Goal: Task Accomplishment & Management: Use online tool/utility

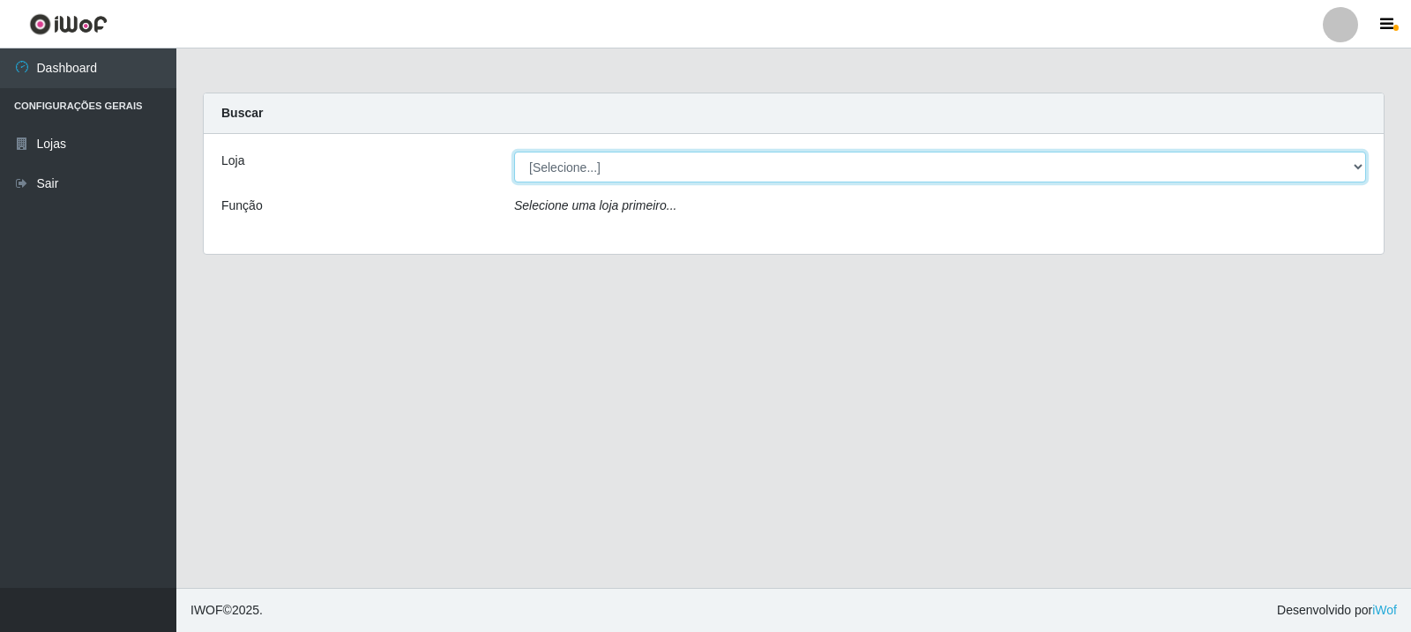
click at [1362, 164] on select "[Selecione...] Rede Compras Supermercados - LOJA 3" at bounding box center [940, 167] width 852 height 31
select select "162"
click at [514, 152] on select "[Selecione...] Rede Compras Supermercados - LOJA 3" at bounding box center [940, 167] width 852 height 31
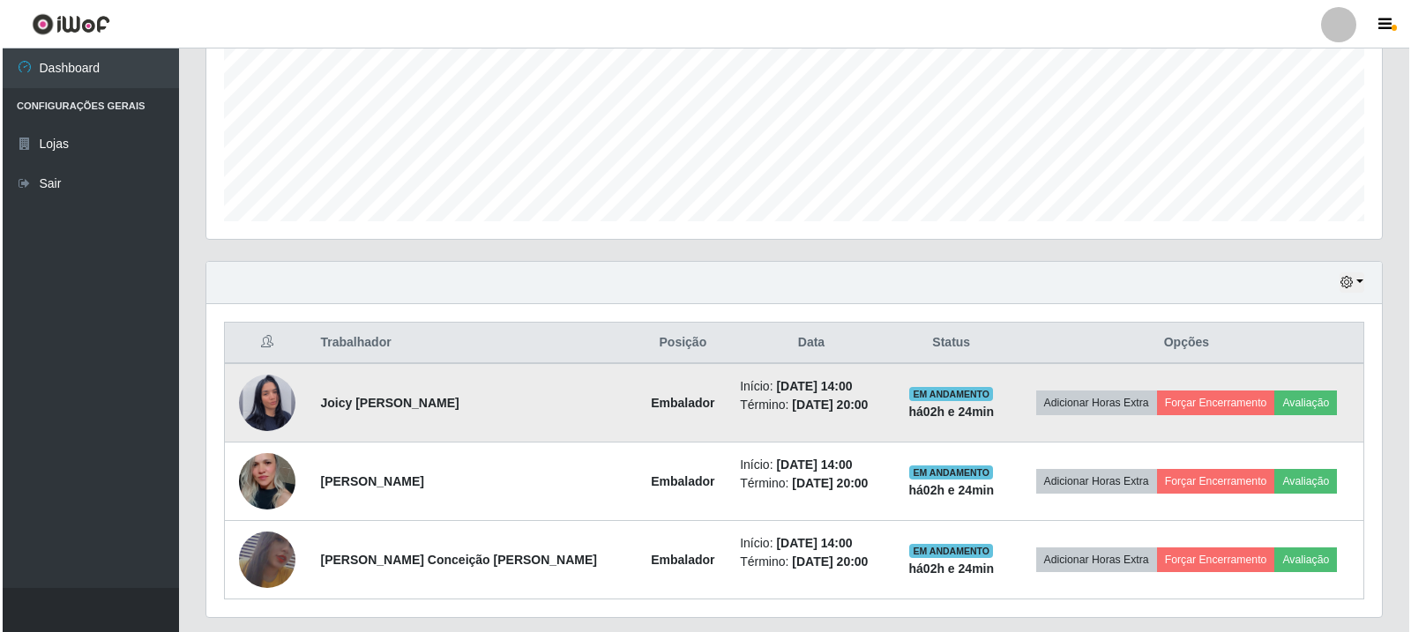
scroll to position [441, 0]
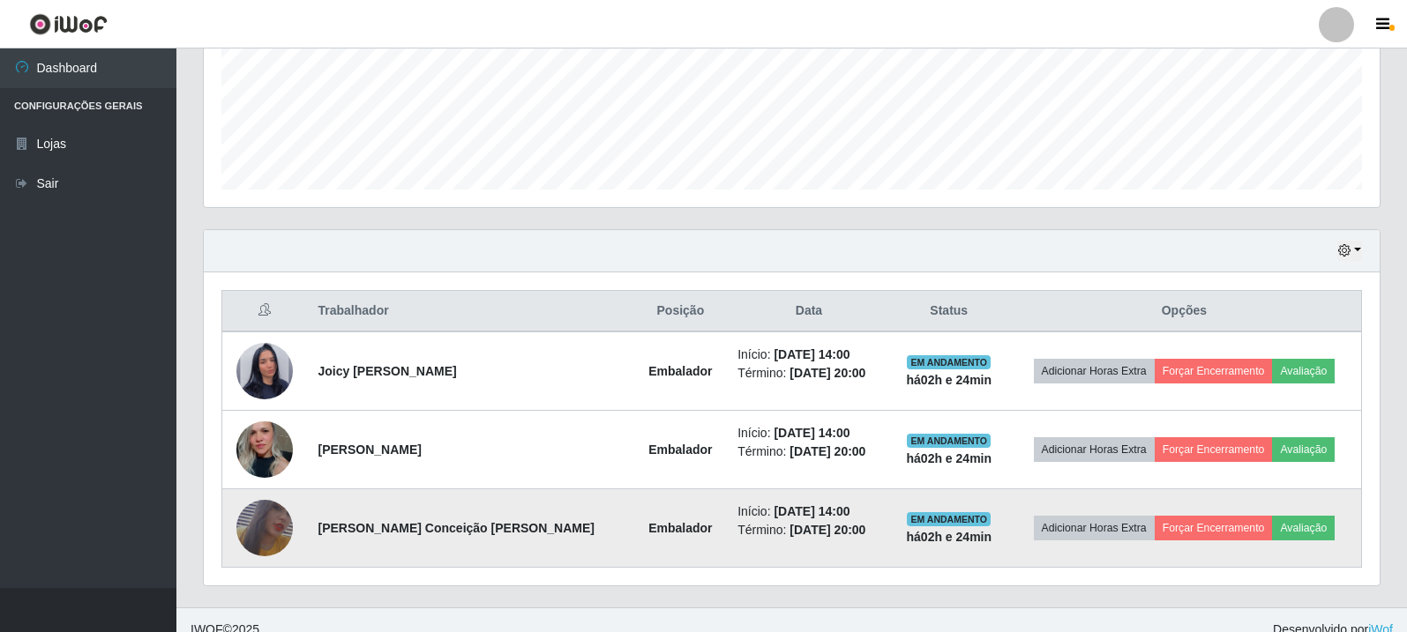
click at [276, 522] on img at bounding box center [264, 529] width 56 height 82
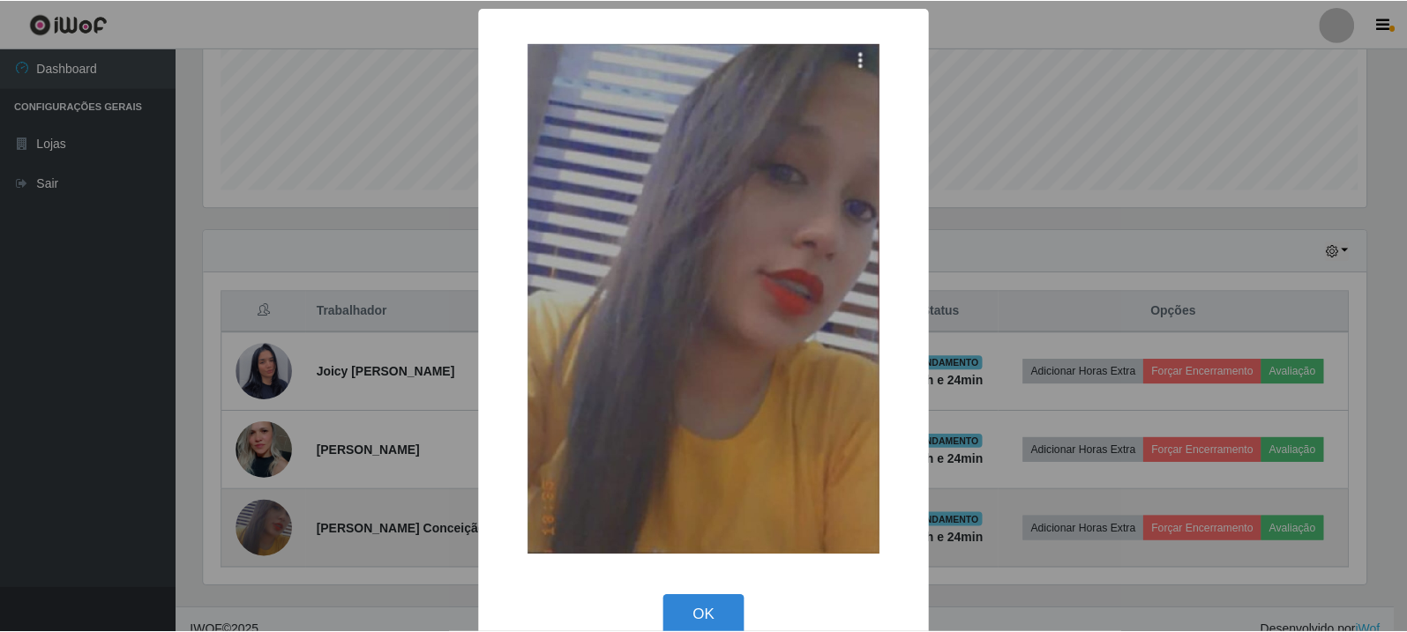
scroll to position [366, 1167]
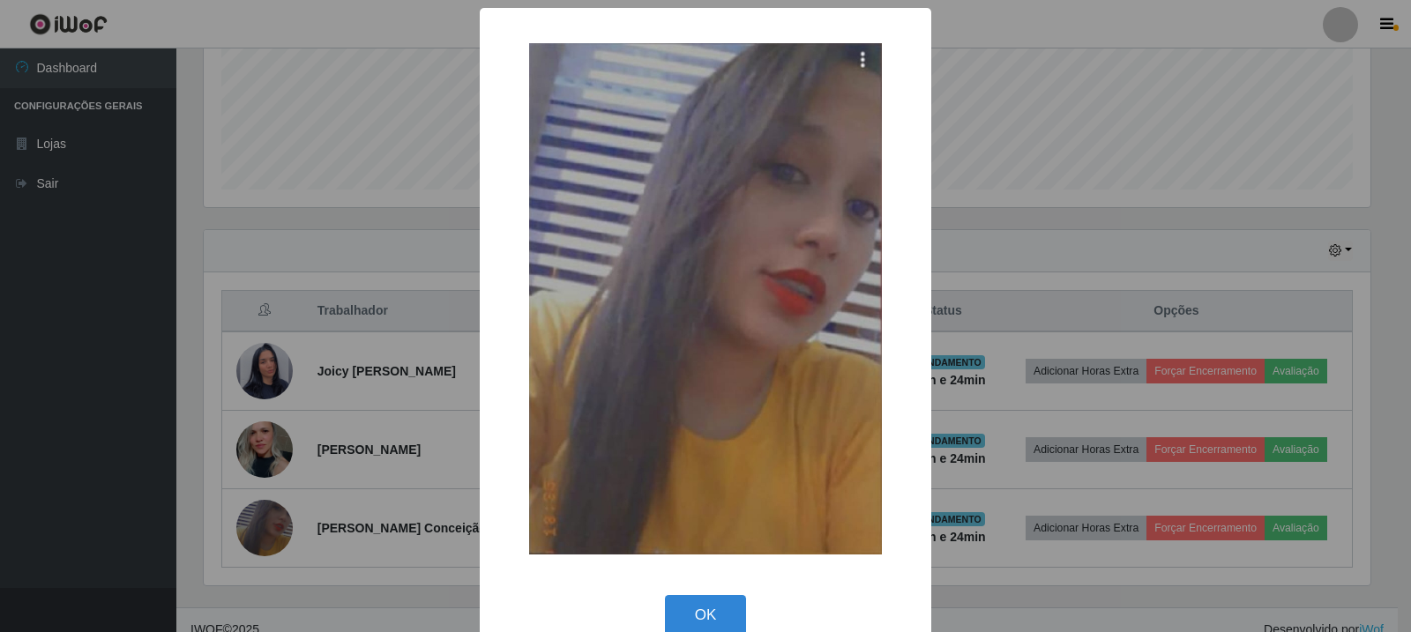
click at [273, 368] on div "× OK Cancel" at bounding box center [705, 316] width 1411 height 632
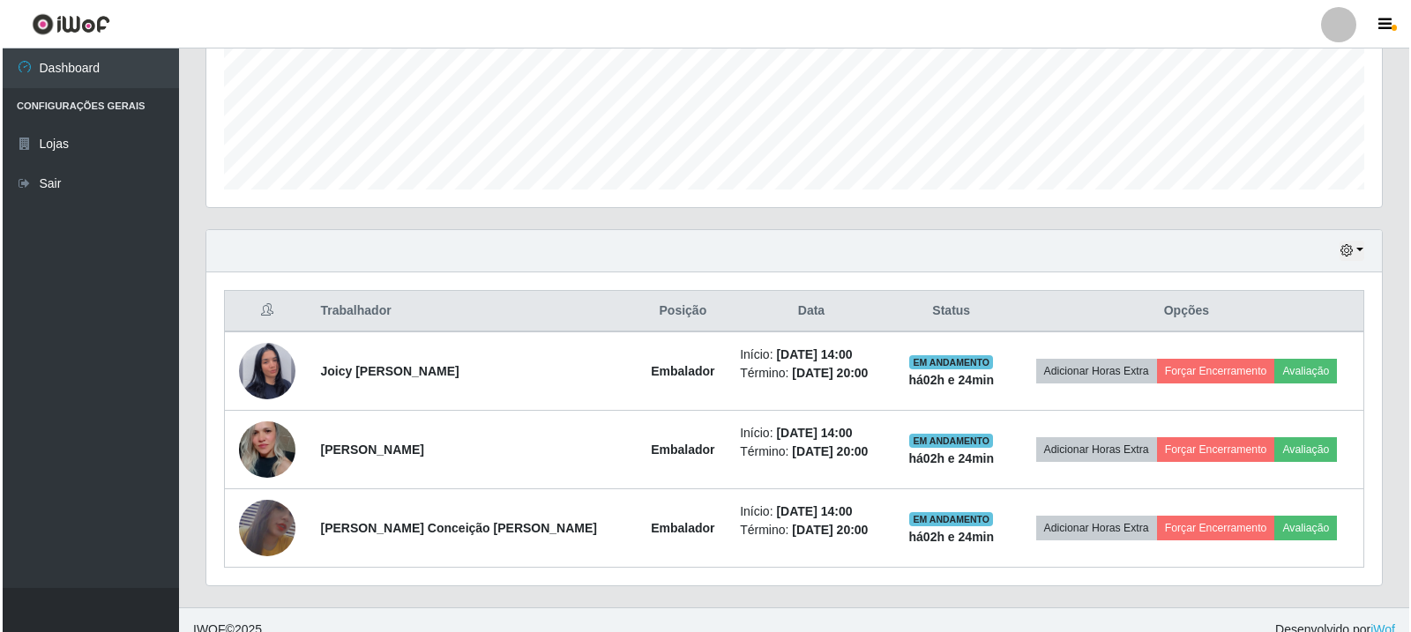
scroll to position [366, 1176]
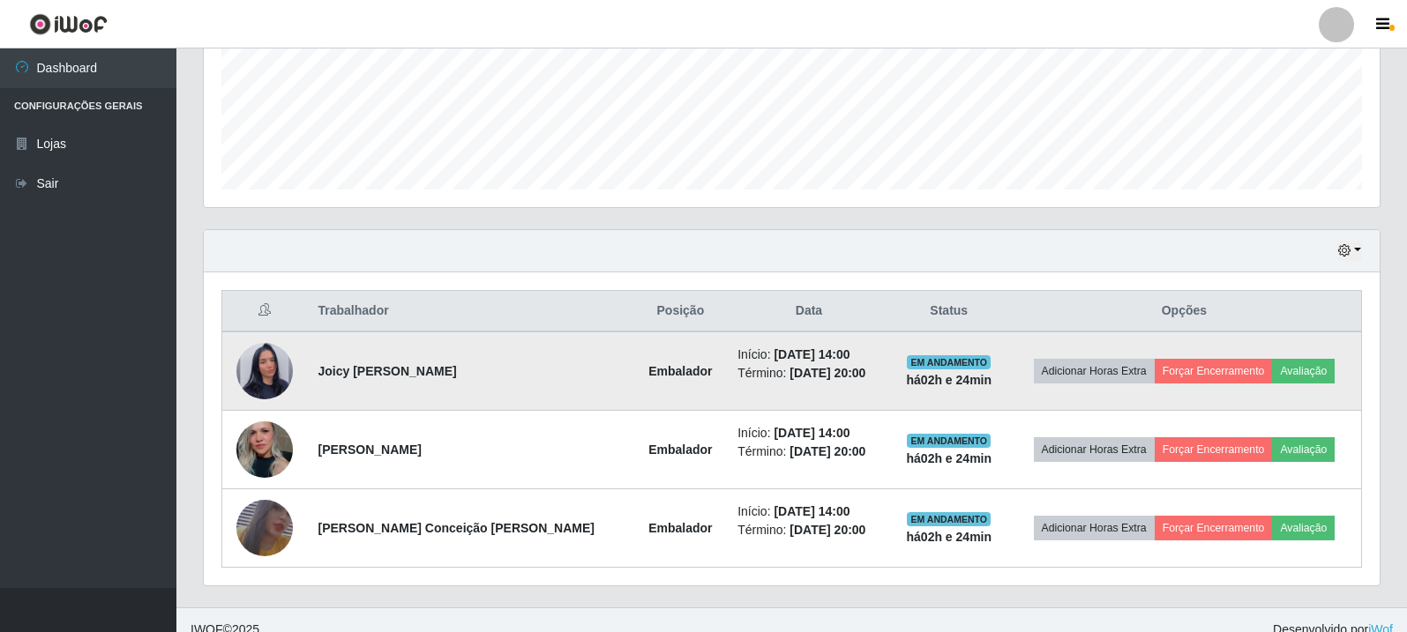
click at [272, 367] on img at bounding box center [264, 371] width 56 height 101
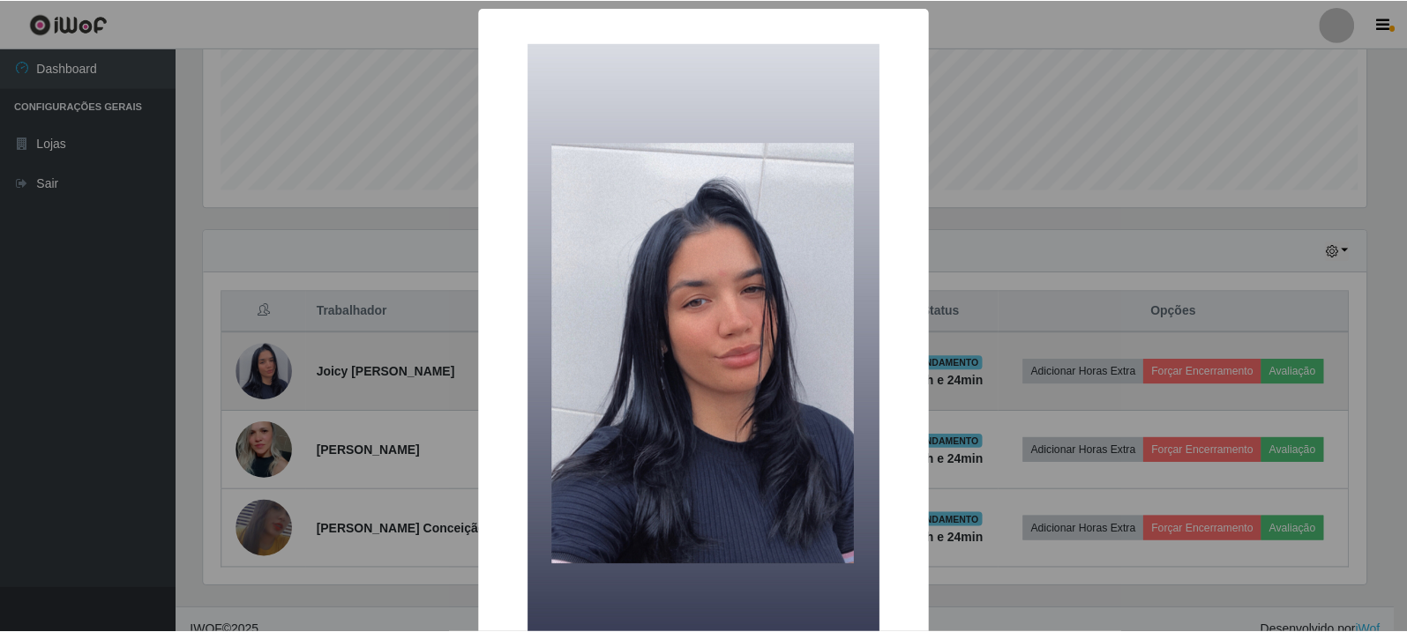
scroll to position [366, 1167]
click at [272, 367] on div "× OK Cancel" at bounding box center [705, 316] width 1411 height 632
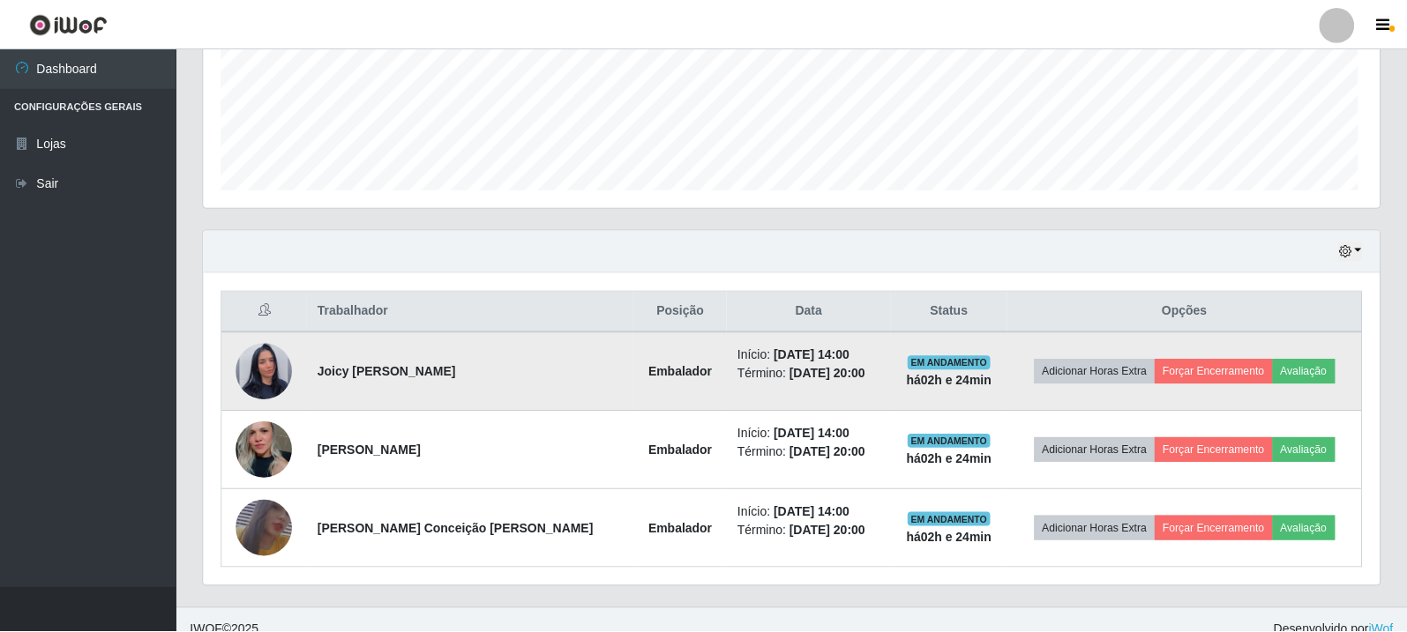
scroll to position [366, 1176]
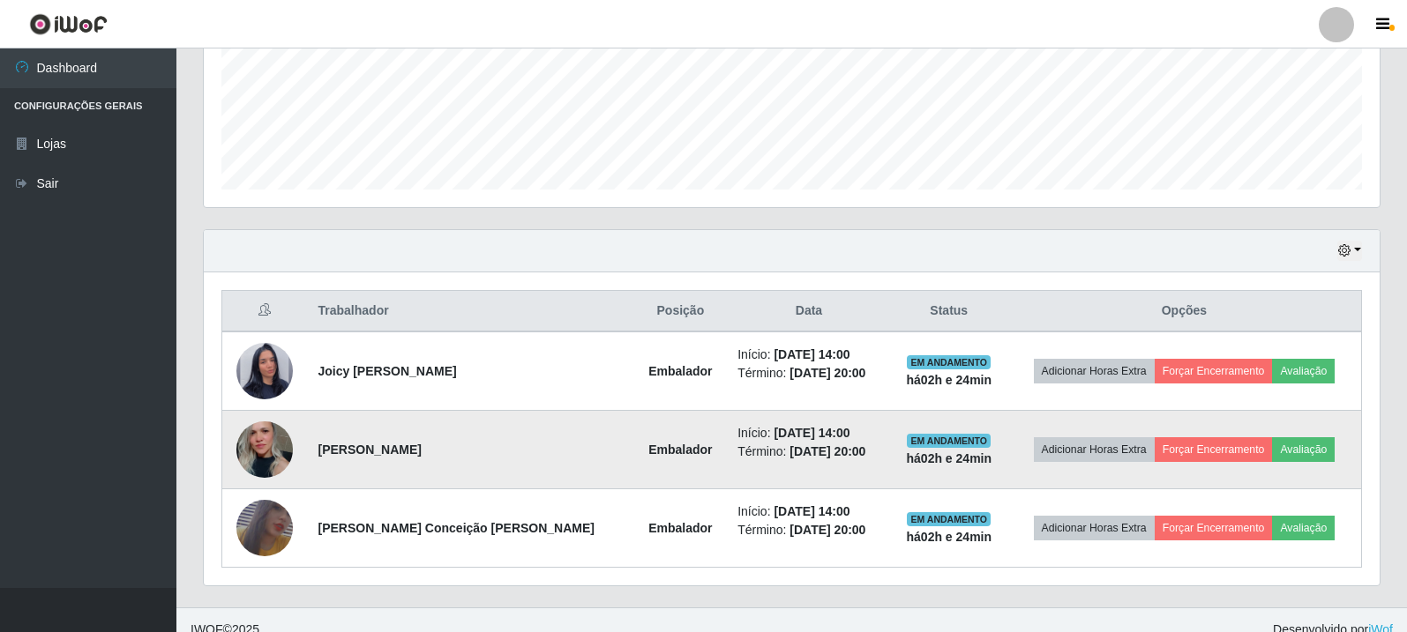
click at [269, 458] on img at bounding box center [264, 449] width 56 height 84
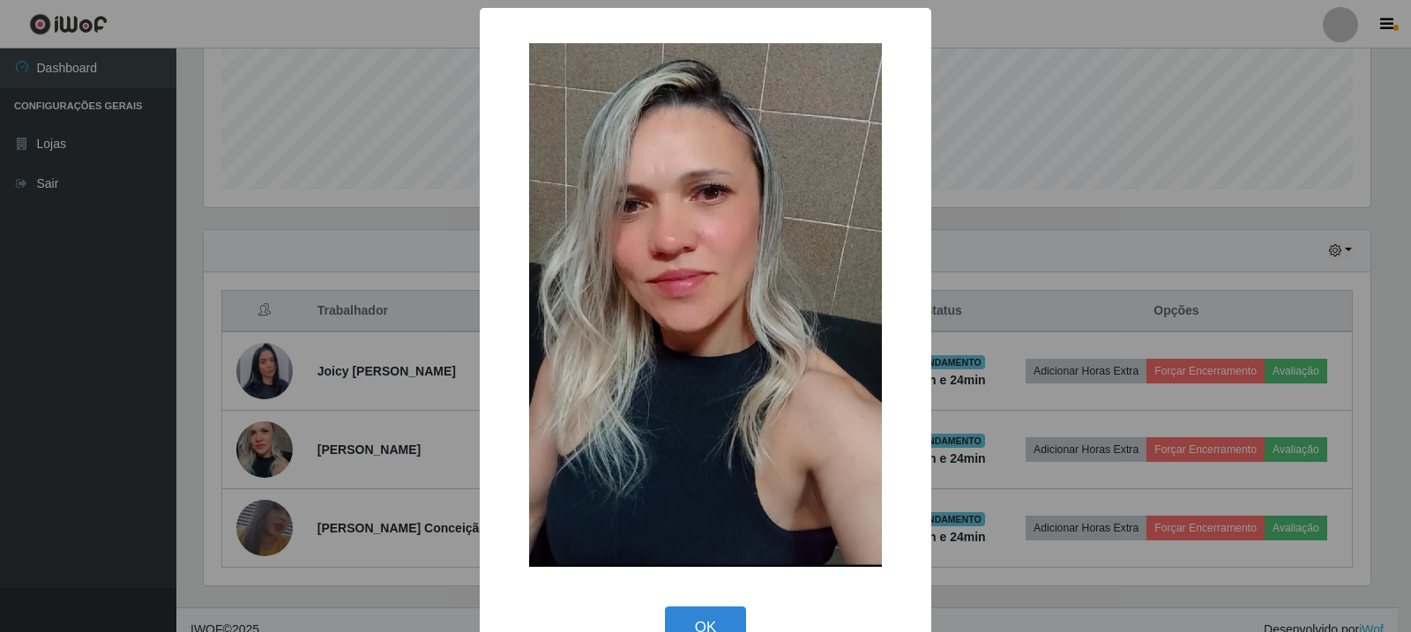
drag, startPoint x: 734, startPoint y: 618, endPoint x: 720, endPoint y: 619, distance: 13.3
click at [733, 618] on button "OK" at bounding box center [706, 627] width 82 height 41
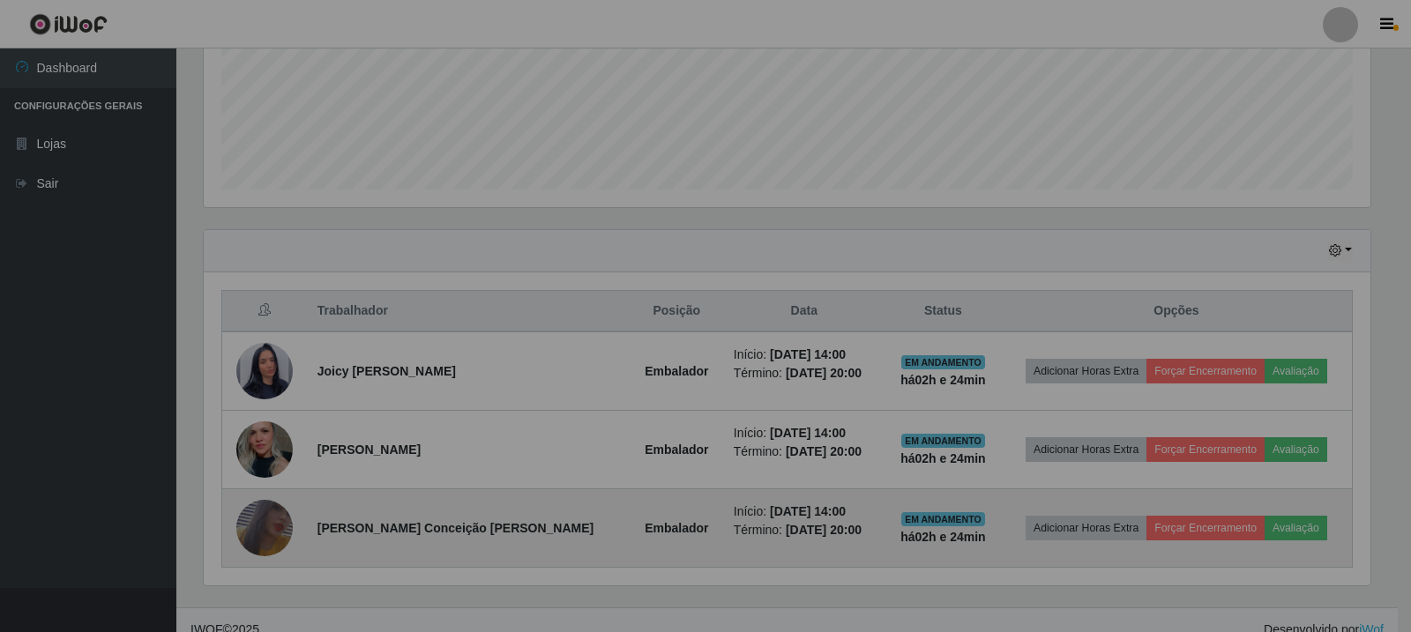
scroll to position [366, 1176]
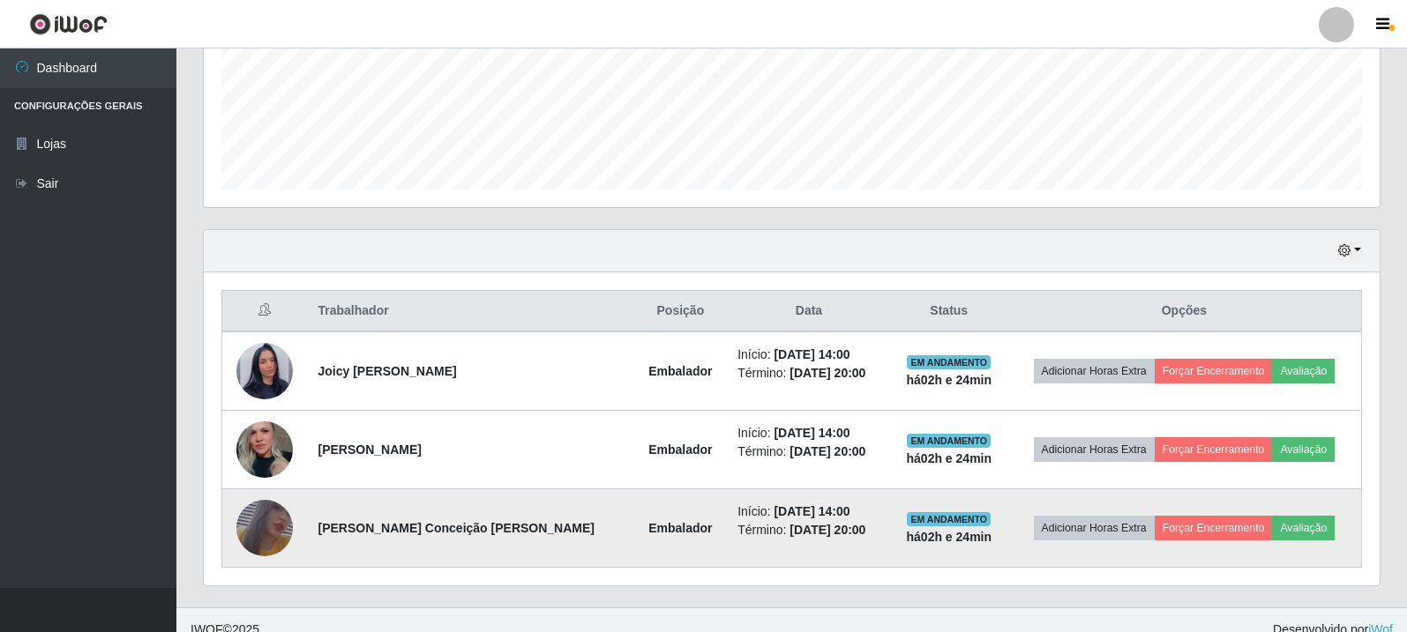
click at [256, 539] on img at bounding box center [264, 529] width 56 height 82
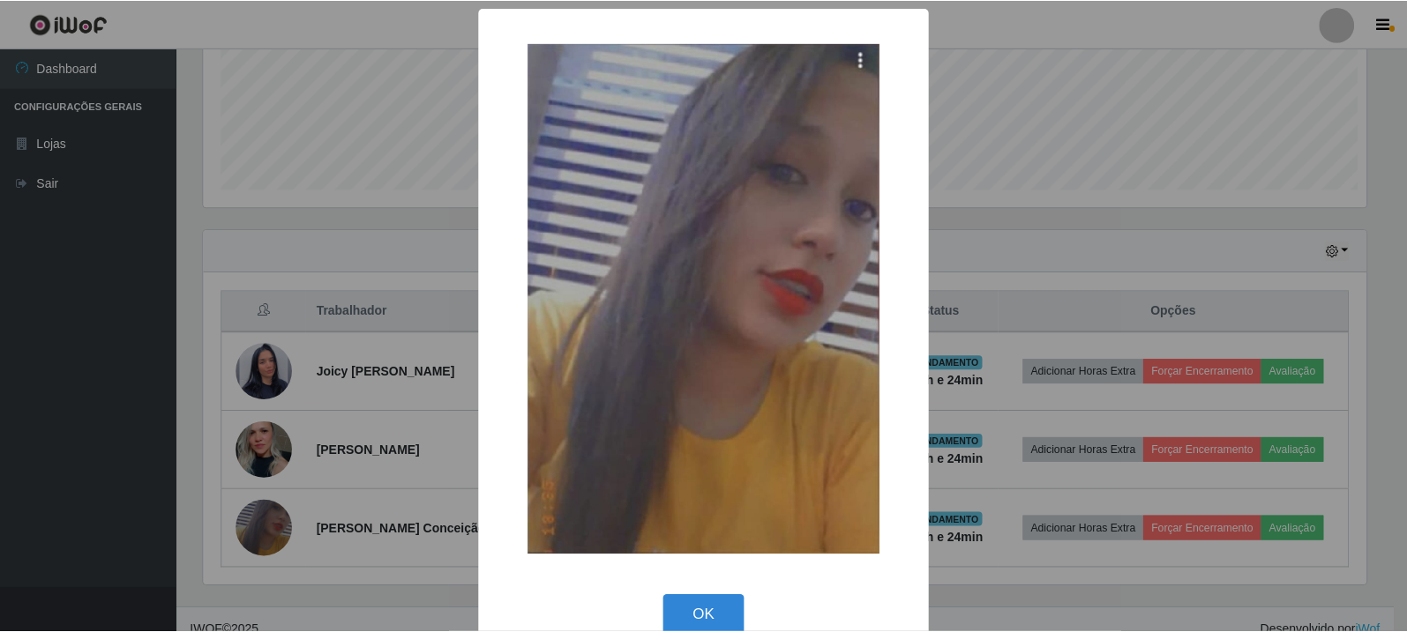
scroll to position [366, 1167]
click at [710, 621] on button "OK" at bounding box center [706, 615] width 82 height 41
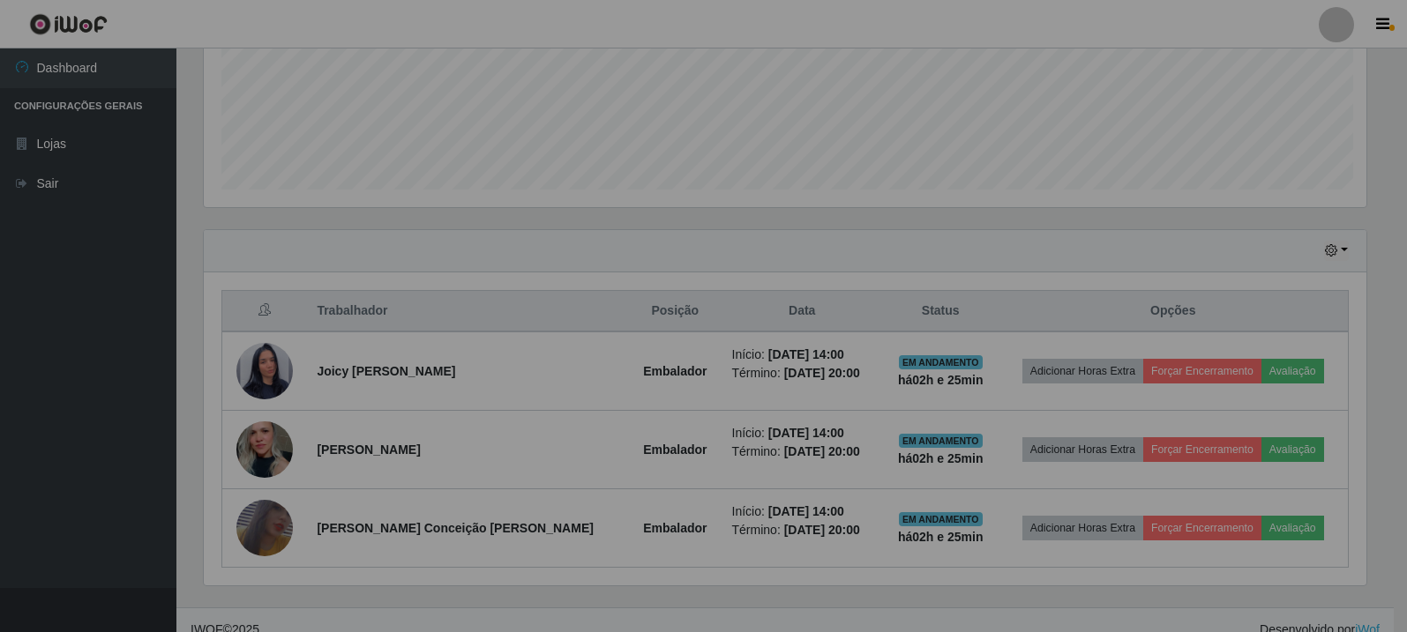
scroll to position [366, 1176]
